Goal: Task Accomplishment & Management: Complete application form

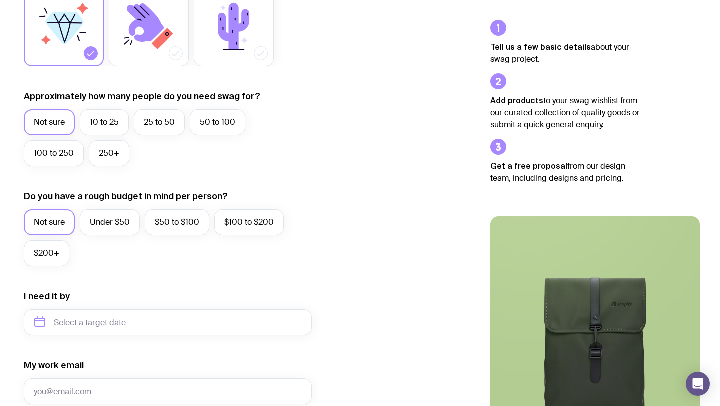
scroll to position [209, 0]
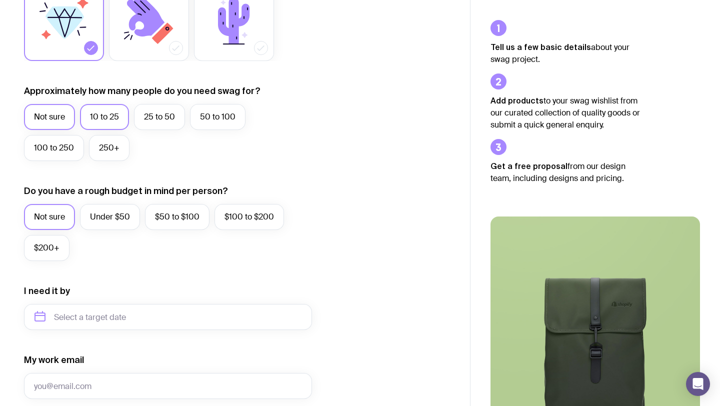
click at [100, 112] on label "10 to 25" at bounding box center [104, 117] width 49 height 26
click at [0, 0] on input "10 to 25" at bounding box center [0, 0] width 0 height 0
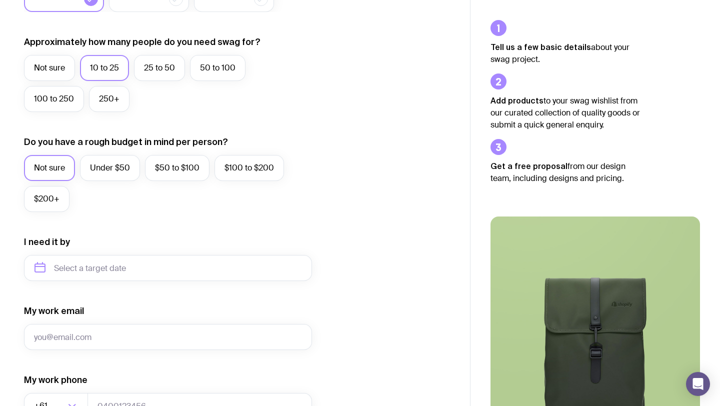
scroll to position [260, 0]
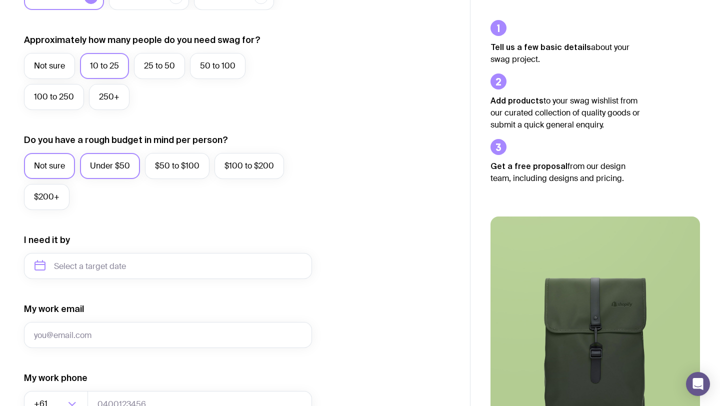
click at [130, 162] on label "Under $50" at bounding box center [110, 166] width 60 height 26
click at [0, 0] on input "Under $50" at bounding box center [0, 0] width 0 height 0
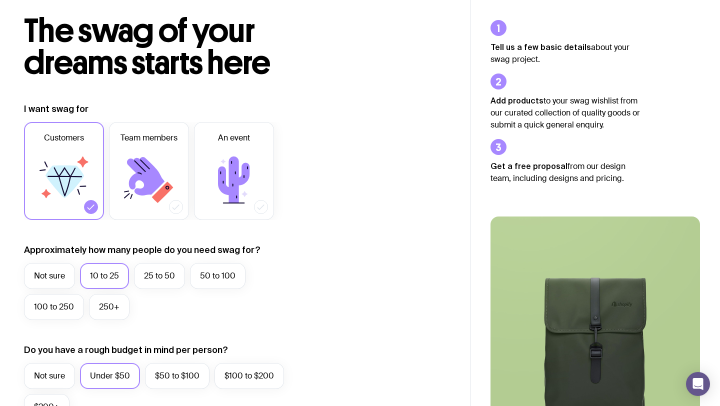
scroll to position [0, 0]
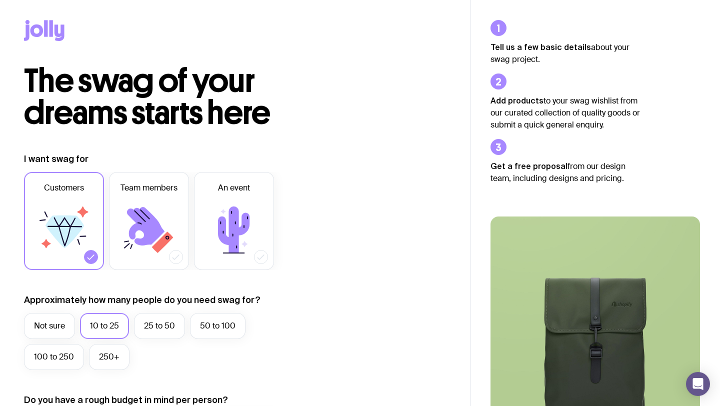
click at [47, 42] on div at bounding box center [235, 32] width 422 height 65
click at [47, 31] on icon at bounding box center [44, 30] width 40 height 21
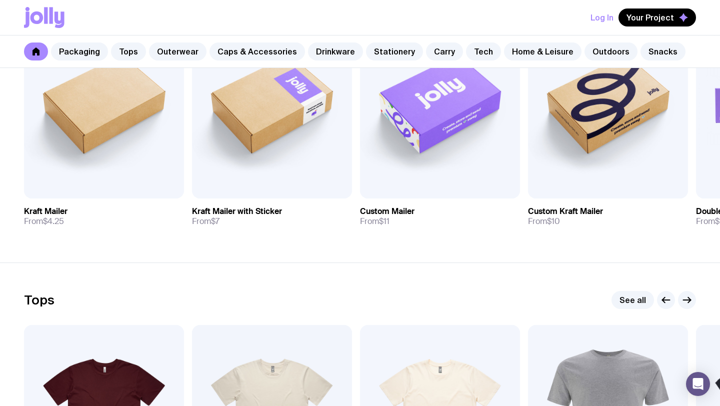
scroll to position [253, 0]
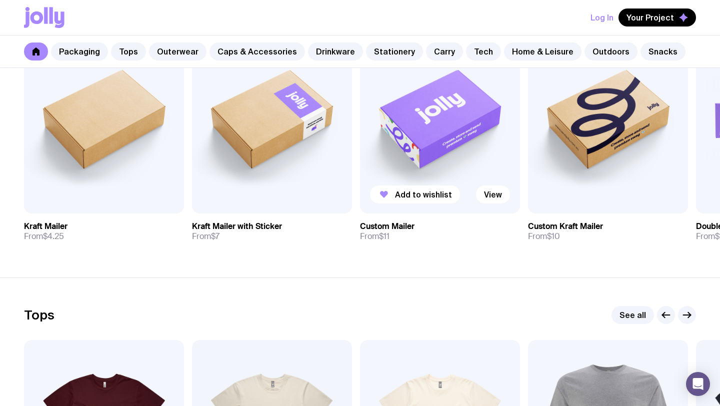
click at [443, 149] on img at bounding box center [440, 117] width 160 height 192
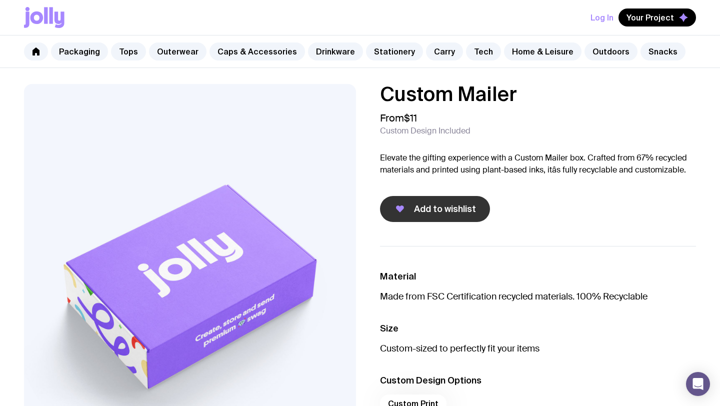
click at [457, 208] on span "Add to wishlist" at bounding box center [445, 209] width 62 height 12
click at [240, 54] on link "Caps & Accessories" at bounding box center [256, 51] width 95 height 18
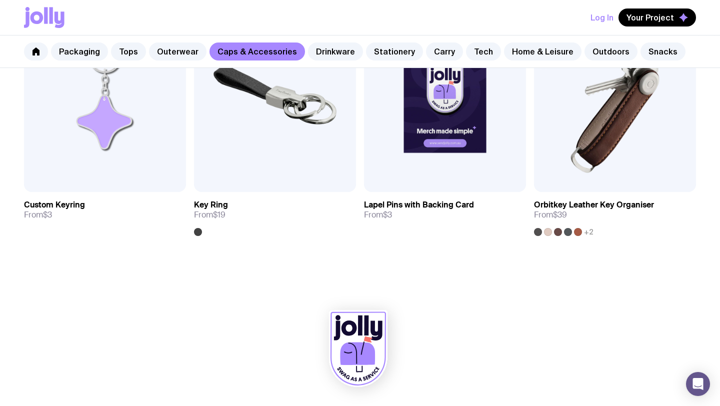
scroll to position [1611, 0]
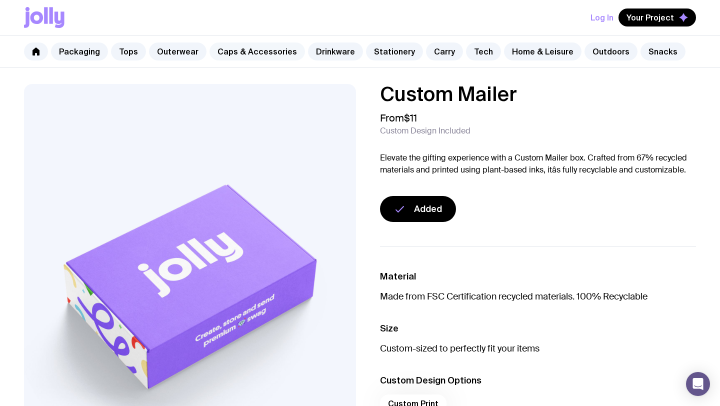
click at [230, 48] on link "Caps & Accessories" at bounding box center [256, 51] width 95 height 18
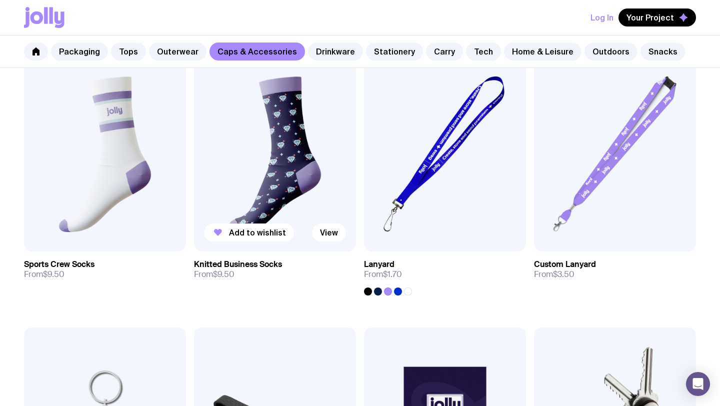
scroll to position [1288, 0]
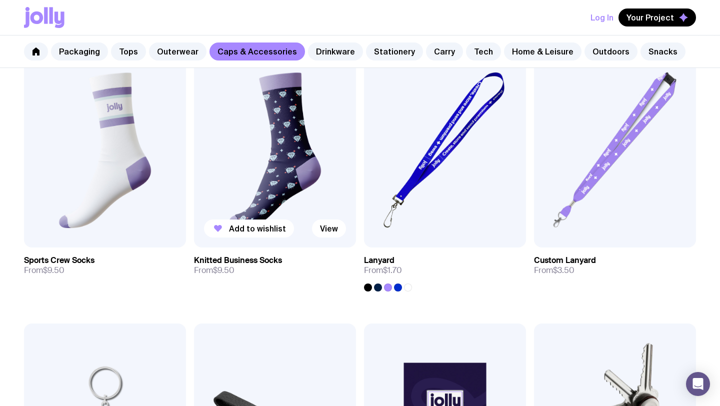
click at [292, 175] on img at bounding box center [275, 150] width 162 height 194
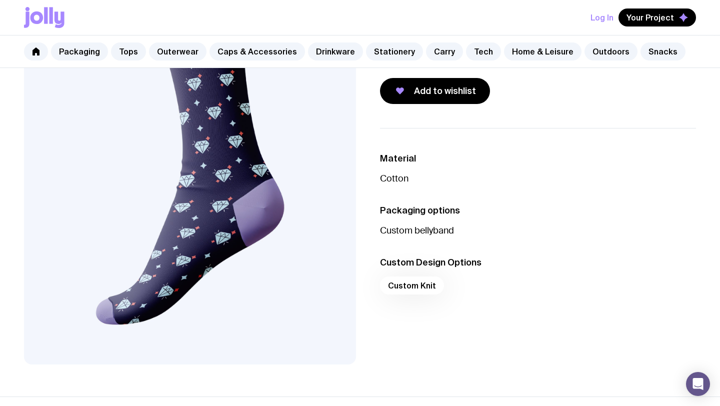
scroll to position [118, 0]
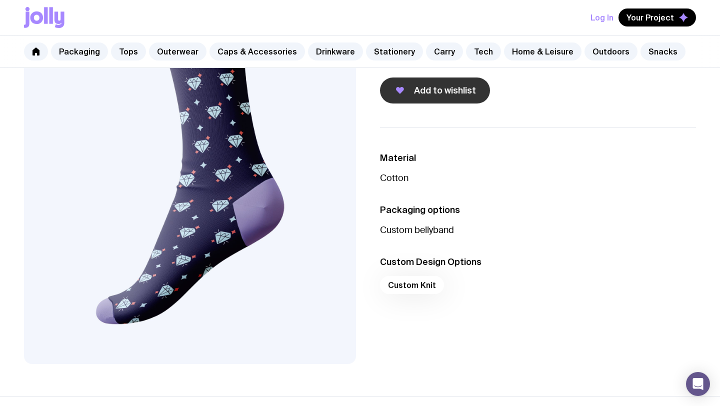
click at [437, 91] on span "Add to wishlist" at bounding box center [445, 90] width 62 height 12
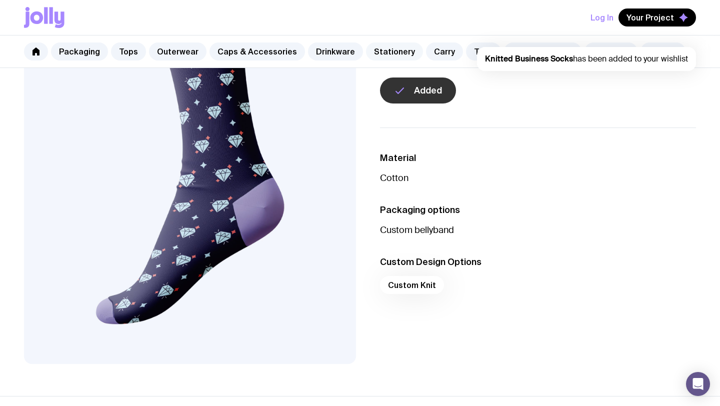
click at [376, 53] on link "Stationery" at bounding box center [394, 51] width 57 height 18
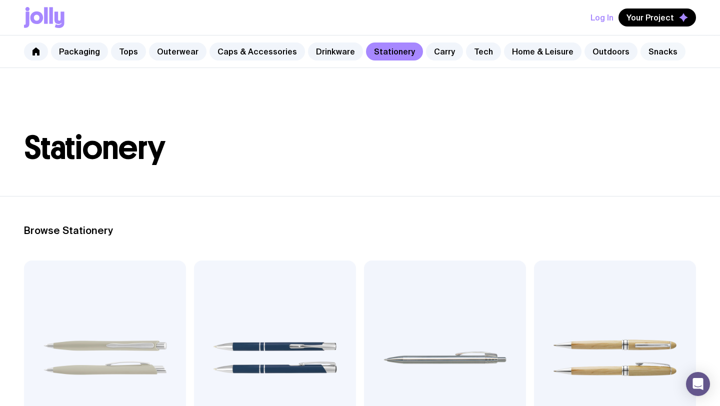
click at [640, 52] on link "Snacks" at bounding box center [662, 51] width 45 height 18
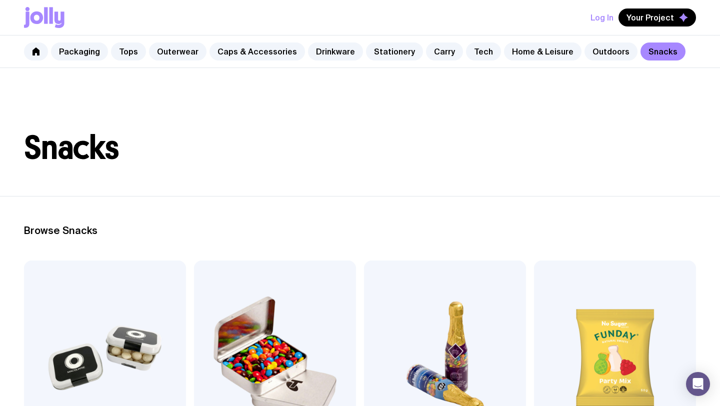
click at [640, 55] on link "Snacks" at bounding box center [662, 51] width 45 height 18
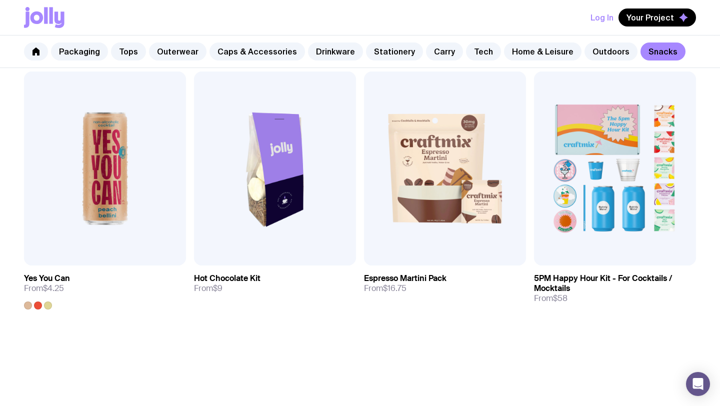
scroll to position [732, 0]
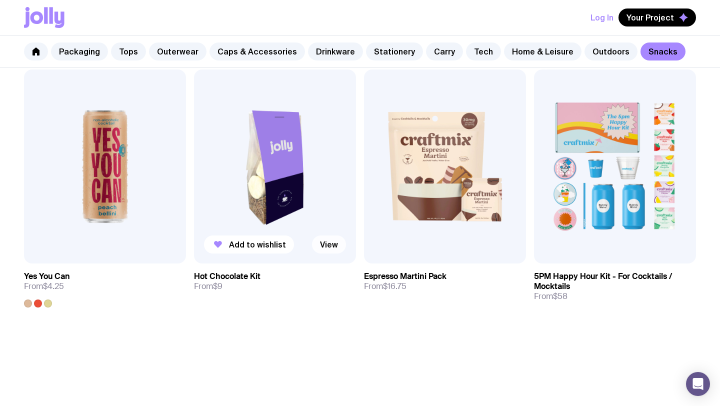
click at [332, 246] on link "View" at bounding box center [329, 244] width 34 height 18
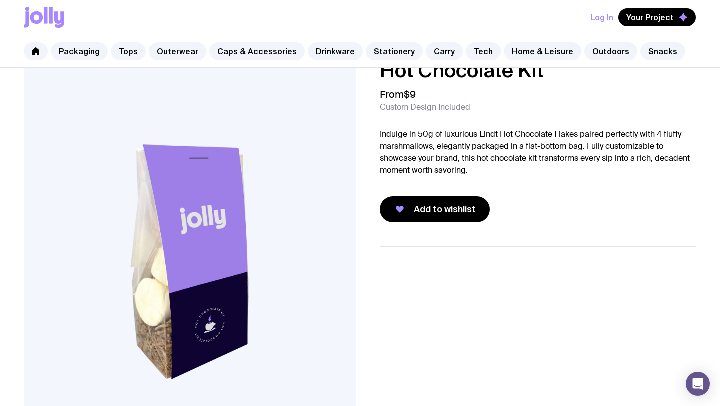
scroll to position [26, 0]
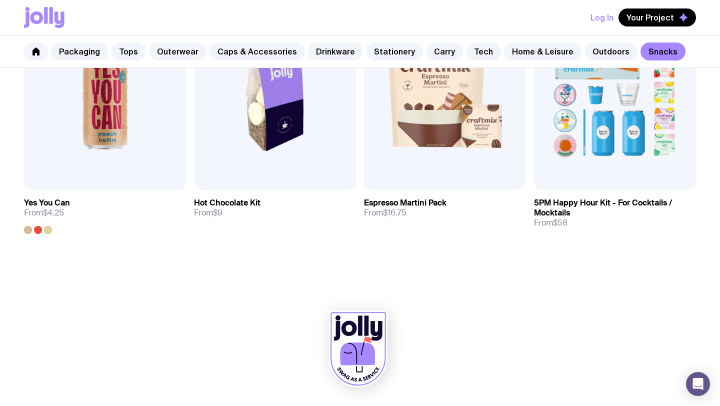
scroll to position [800, 0]
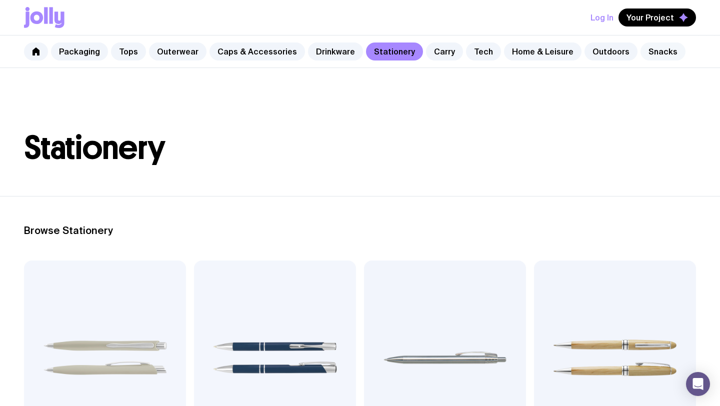
click at [640, 48] on link "Snacks" at bounding box center [662, 51] width 45 height 18
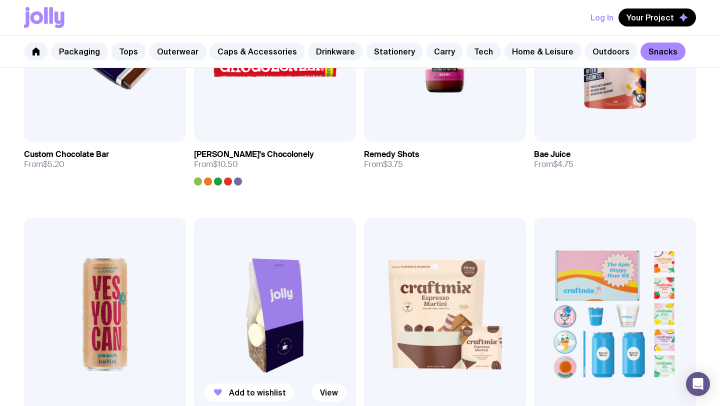
scroll to position [589, 0]
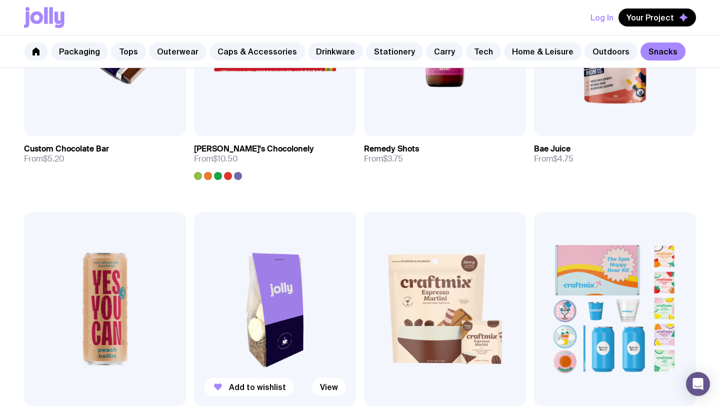
click at [282, 276] on img at bounding box center [275, 309] width 162 height 194
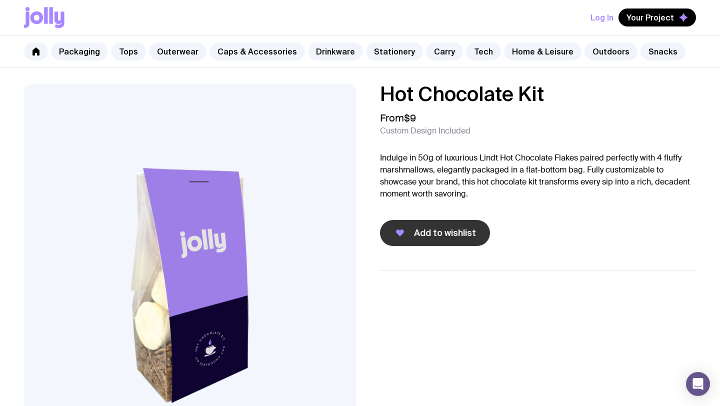
click at [438, 239] on button "Add to wishlist" at bounding box center [435, 233] width 110 height 26
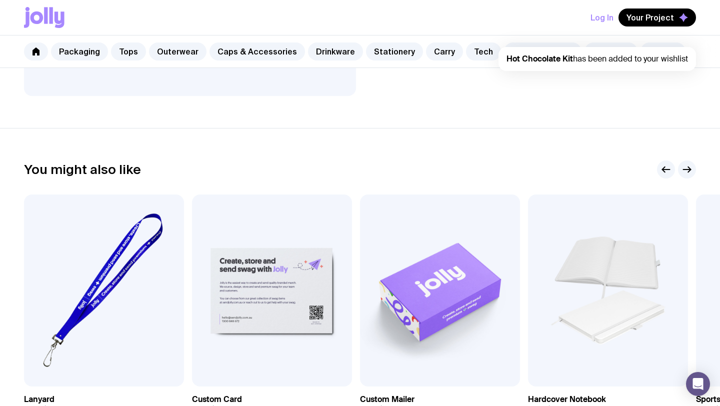
scroll to position [387, 0]
click at [271, 324] on img at bounding box center [272, 290] width 160 height 192
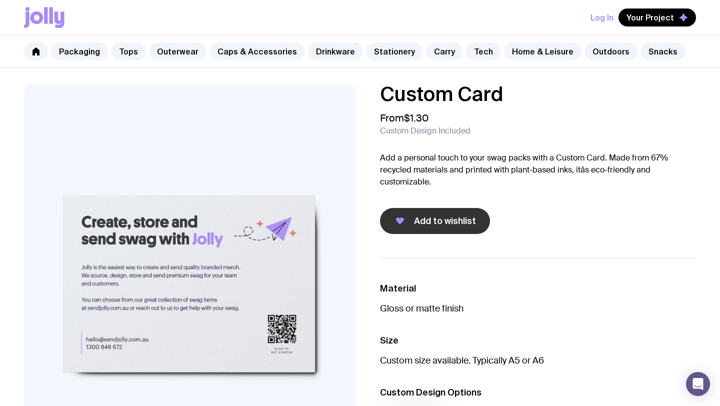
click at [457, 220] on span "Add to wishlist" at bounding box center [445, 221] width 62 height 12
click at [657, 15] on span "Your Project" at bounding box center [649, 17] width 47 height 10
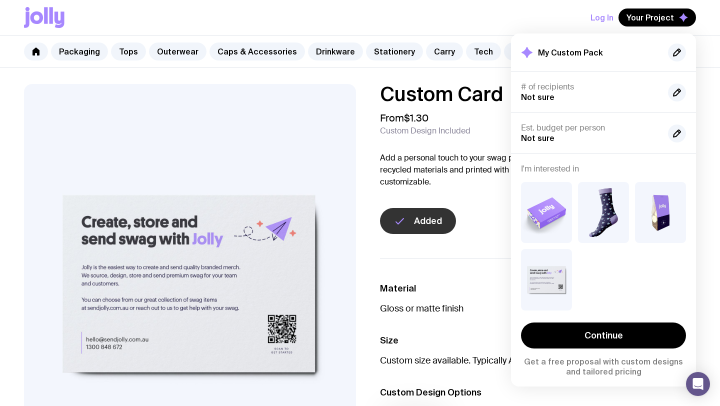
click at [480, 155] on p "Add a personal touch to your swag packs with a Custom Card. Made from 67% recyc…" at bounding box center [538, 170] width 316 height 36
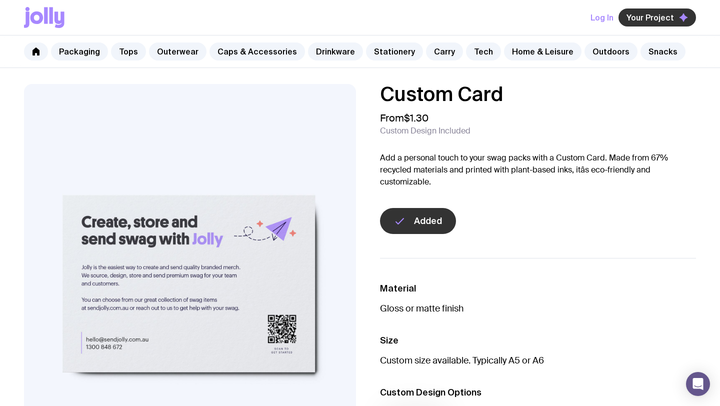
click at [647, 24] on button "Your Project" at bounding box center [656, 17] width 77 height 18
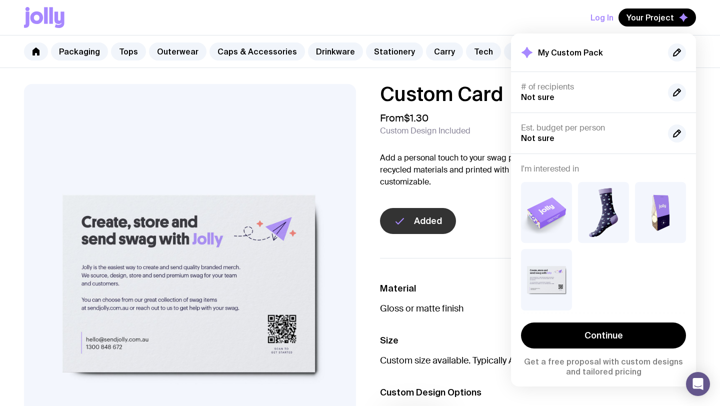
click at [452, 140] on div "Custom Card From $1.30 Custom Design Included Add a personal touch to your swag…" at bounding box center [538, 159] width 316 height 150
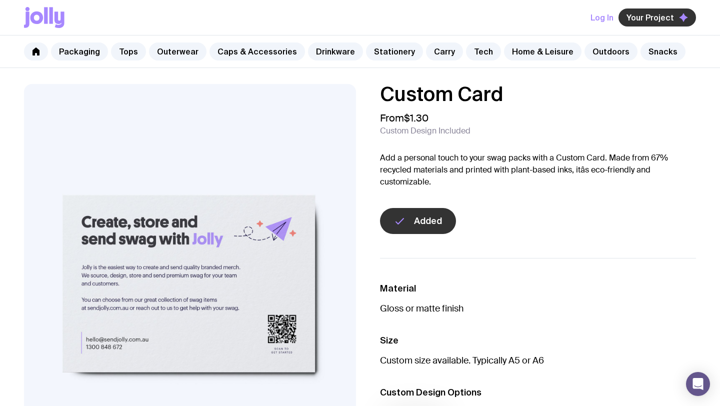
click at [672, 17] on span "Your Project" at bounding box center [649, 17] width 47 height 10
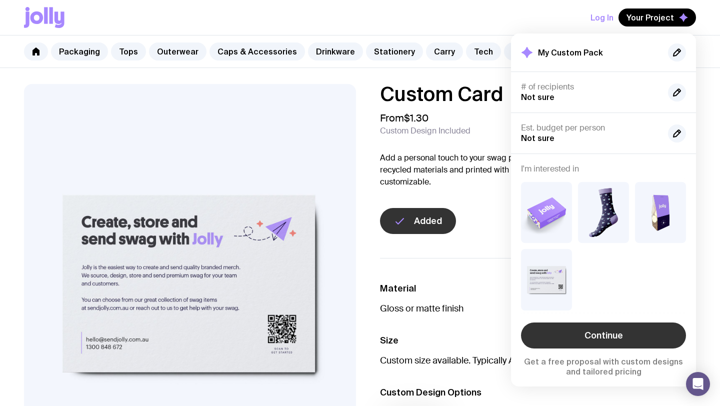
click at [638, 334] on link "Continue" at bounding box center [603, 335] width 165 height 26
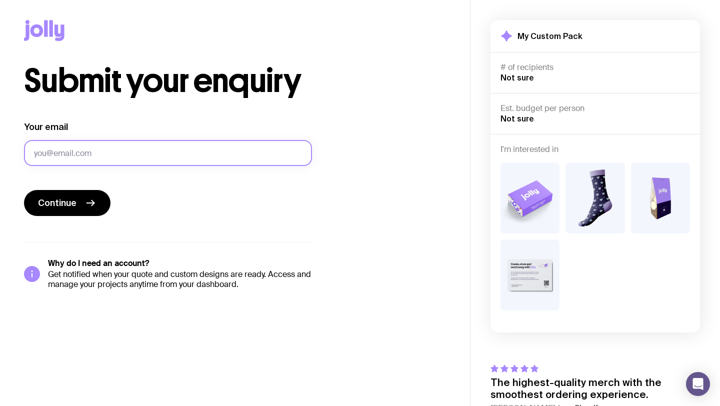
click at [179, 155] on input "Your email" at bounding box center [168, 153] width 288 height 26
type input "[EMAIL_ADDRESS][DOMAIN_NAME]"
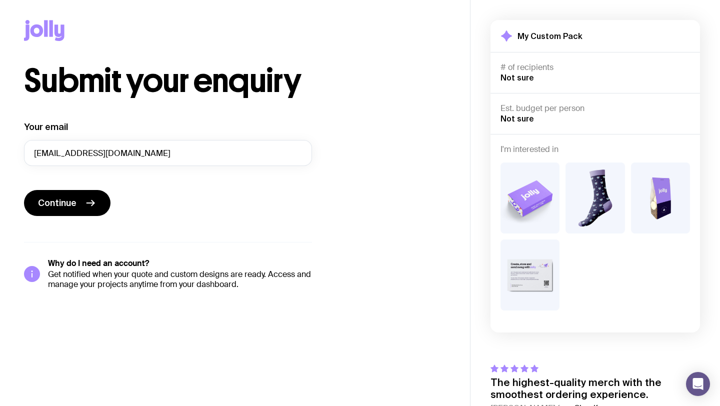
click at [532, 76] on div "# of recipients Not sure" at bounding box center [594, 72] width 189 height 20
click at [522, 77] on span "Not sure" at bounding box center [516, 77] width 33 height 9
click at [62, 205] on span "Continue" at bounding box center [57, 203] width 38 height 12
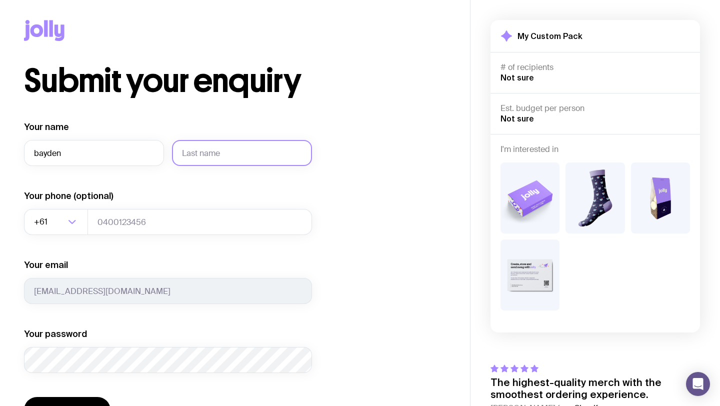
type input "bayden"
click at [254, 157] on input "text" at bounding box center [242, 153] width 140 height 26
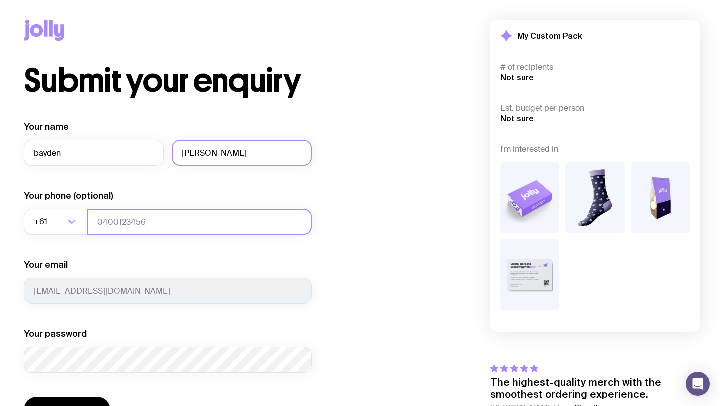
type input "[PERSON_NAME]"
click at [201, 215] on input "tel" at bounding box center [199, 222] width 224 height 26
type input "0488616831"
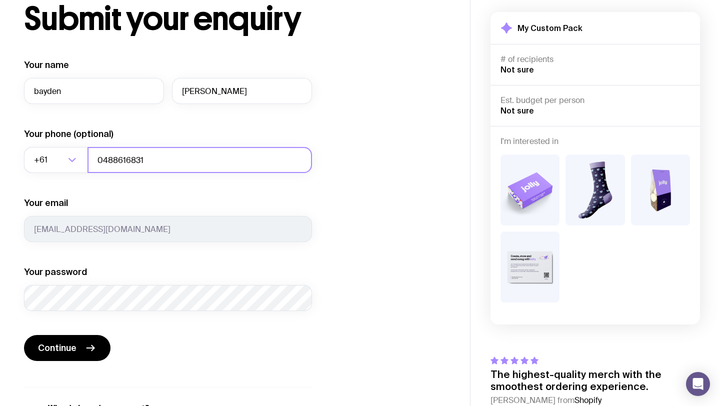
scroll to position [69, 0]
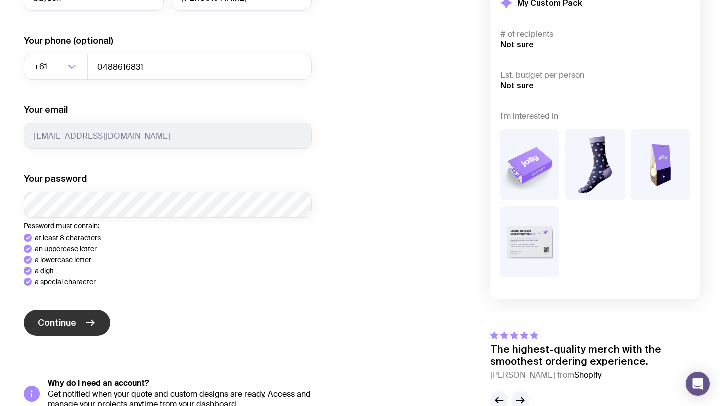
click at [74, 317] on span "Continue" at bounding box center [57, 323] width 38 height 12
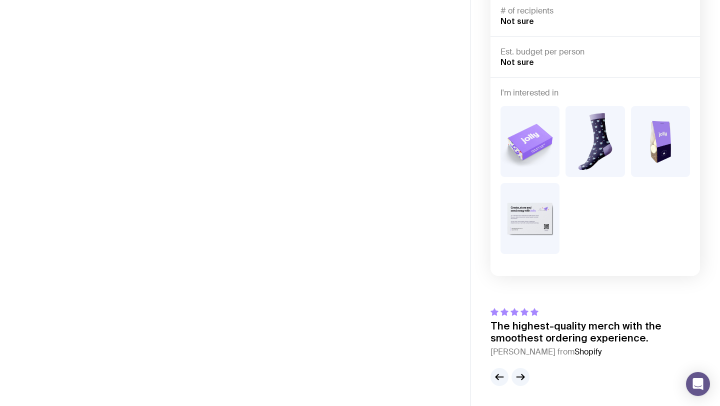
scroll to position [56, 0]
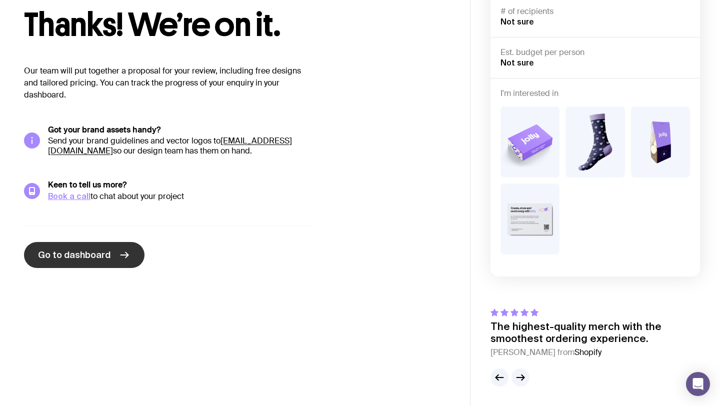
click at [110, 255] on link "Go to dashboard" at bounding box center [84, 255] width 120 height 26
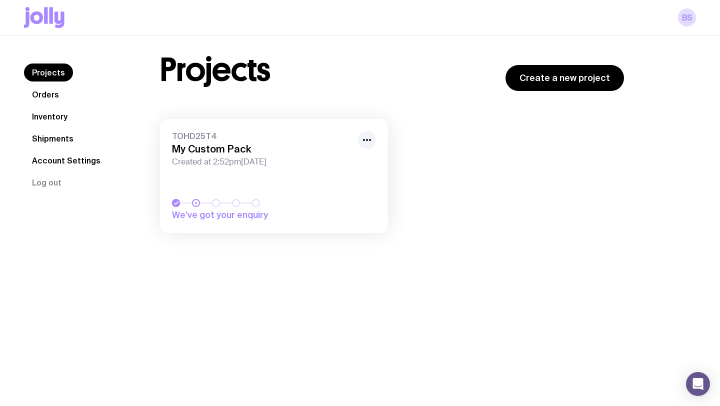
scroll to position [26, 0]
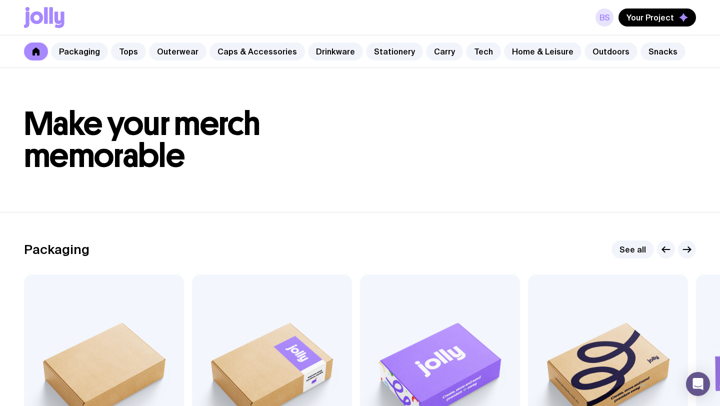
click at [603, 16] on link "bs" at bounding box center [604, 17] width 18 height 18
